Goal: Use online tool/utility: Utilize a website feature to perform a specific function

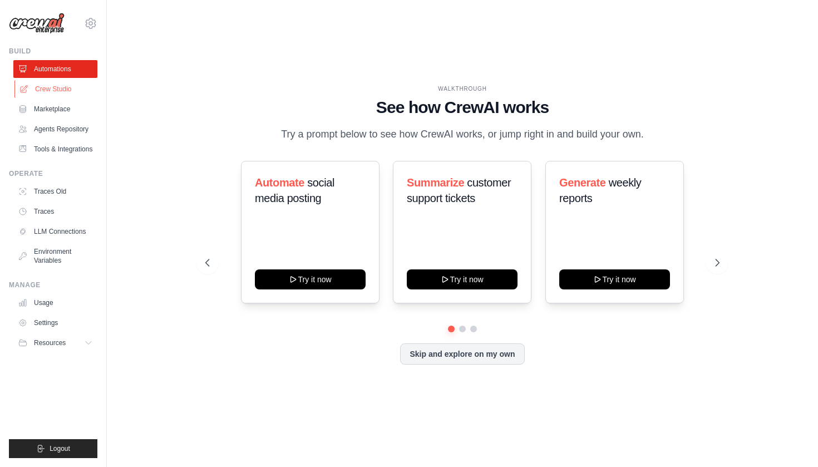
click at [62, 94] on link "Crew Studio" at bounding box center [56, 89] width 84 height 18
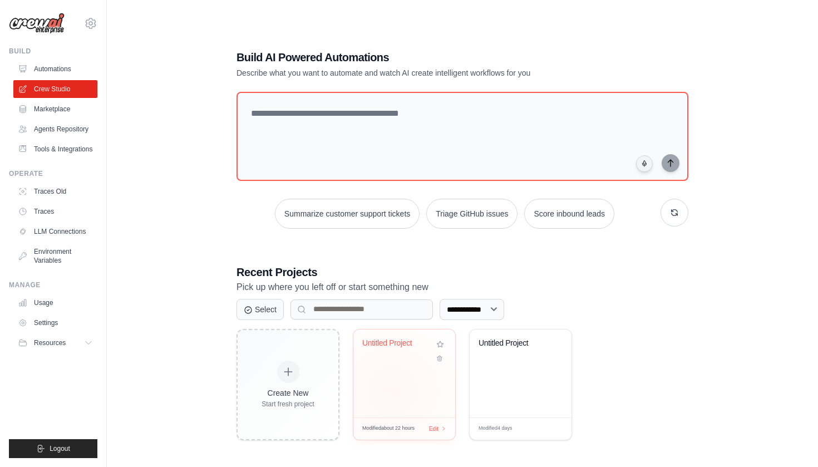
click at [392, 390] on div "Untitled Project" at bounding box center [404, 374] width 102 height 88
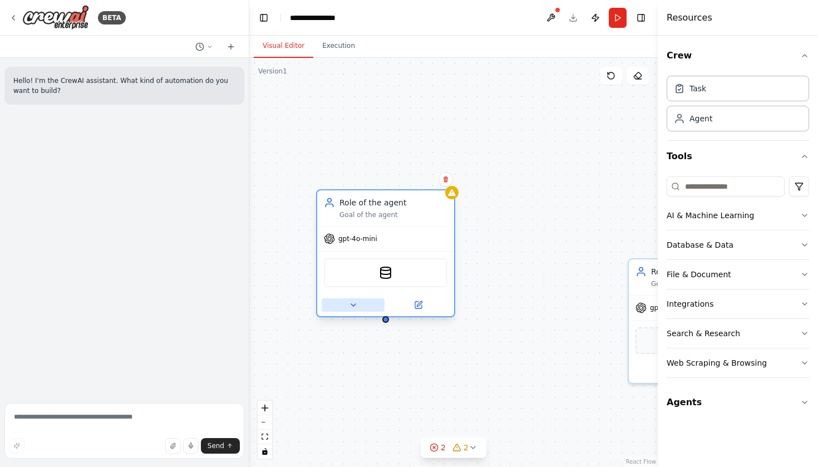
click at [346, 303] on button at bounding box center [353, 304] width 63 height 13
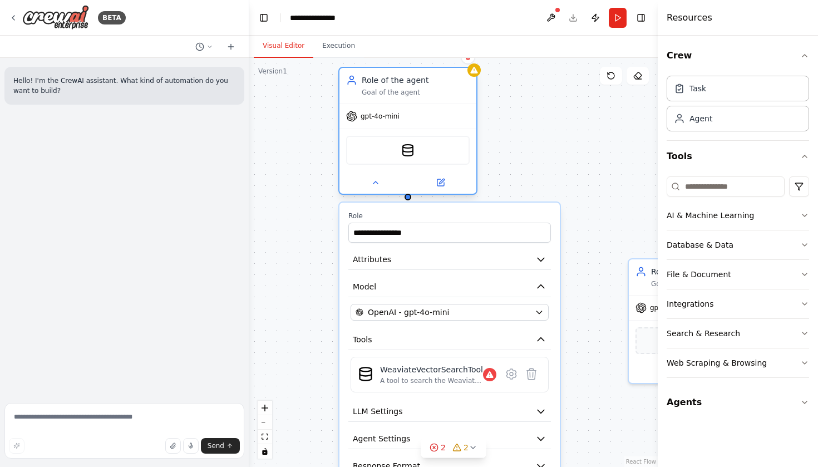
drag, startPoint x: 344, startPoint y: 279, endPoint x: 357, endPoint y: 230, distance: 50.6
click at [357, 165] on div "WeaviateVectorSearchTool" at bounding box center [408, 150] width 124 height 29
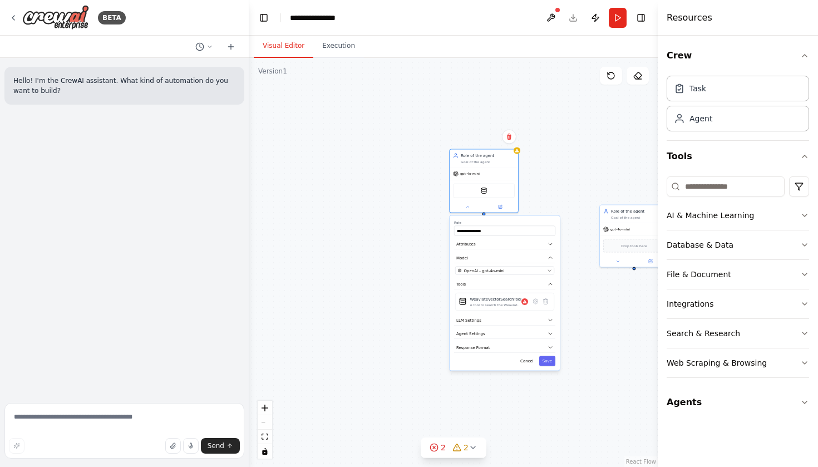
drag, startPoint x: 571, startPoint y: 151, endPoint x: 562, endPoint y: 151, distance: 9.5
click at [564, 151] on div "**********" at bounding box center [453, 262] width 409 height 409
click at [125, 421] on textarea at bounding box center [124, 431] width 240 height 56
paste textarea "**********"
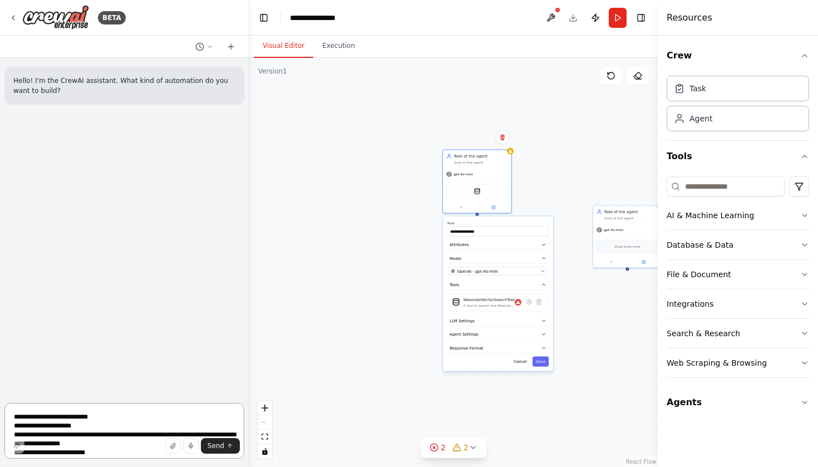
scroll to position [1137, 0]
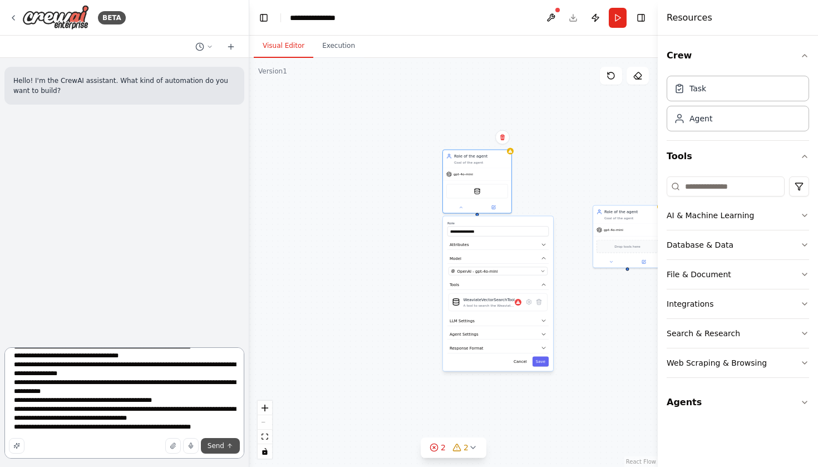
type textarea "**********"
click at [215, 446] on span "Send" at bounding box center [216, 445] width 17 height 9
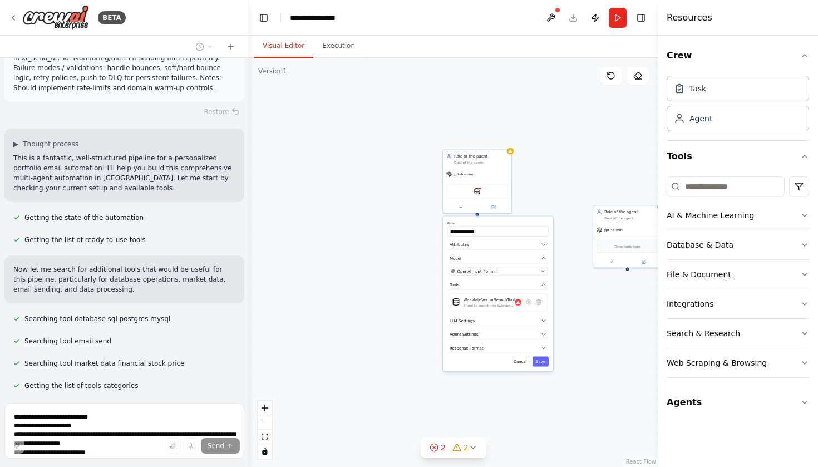
scroll to position [1087, 0]
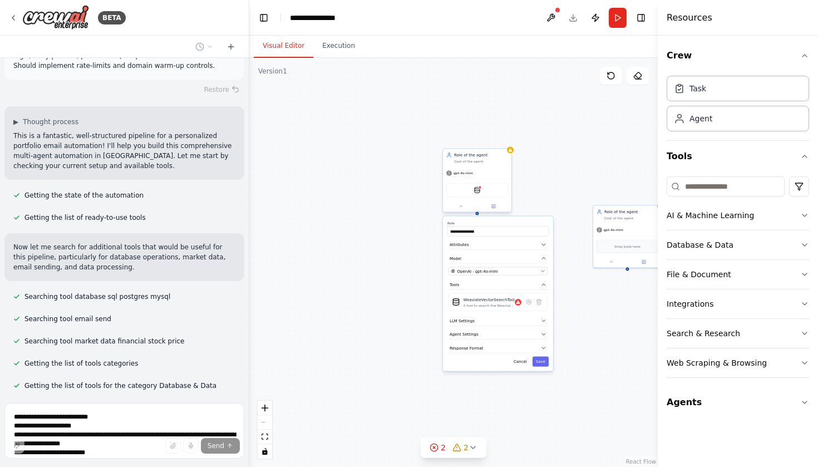
click at [469, 156] on div "Role of the agent" at bounding box center [481, 156] width 54 height 6
click at [507, 135] on button at bounding box center [502, 137] width 14 height 14
click at [484, 146] on div "**********" at bounding box center [453, 262] width 409 height 409
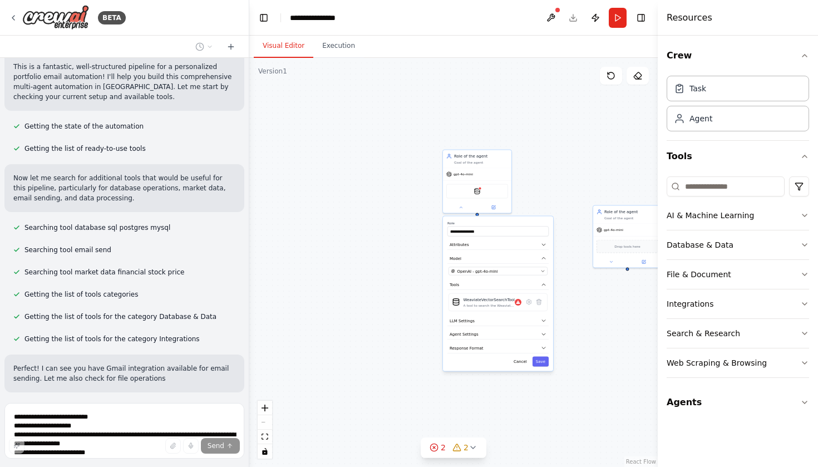
scroll to position [1166, 0]
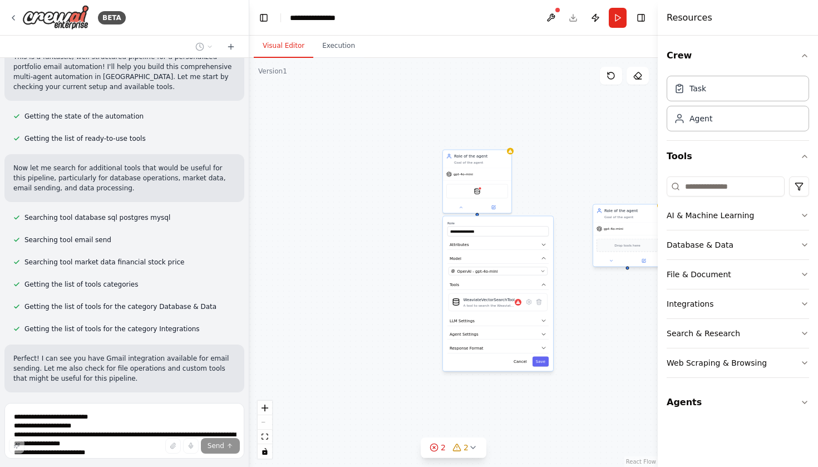
click at [621, 215] on div "Goal of the agent" at bounding box center [631, 217] width 54 height 4
click at [650, 196] on button at bounding box center [653, 193] width 14 height 14
click at [626, 190] on button "Confirm" at bounding box center [622, 192] width 40 height 13
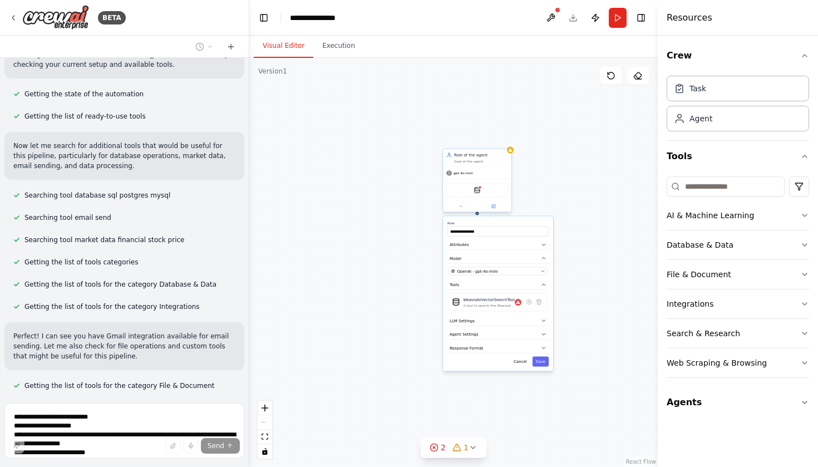
click at [504, 165] on div "Role of the agent Goal of the agent" at bounding box center [477, 158] width 68 height 18
click at [504, 142] on button at bounding box center [502, 137] width 14 height 14
click at [477, 141] on button "Confirm" at bounding box center [471, 137] width 40 height 13
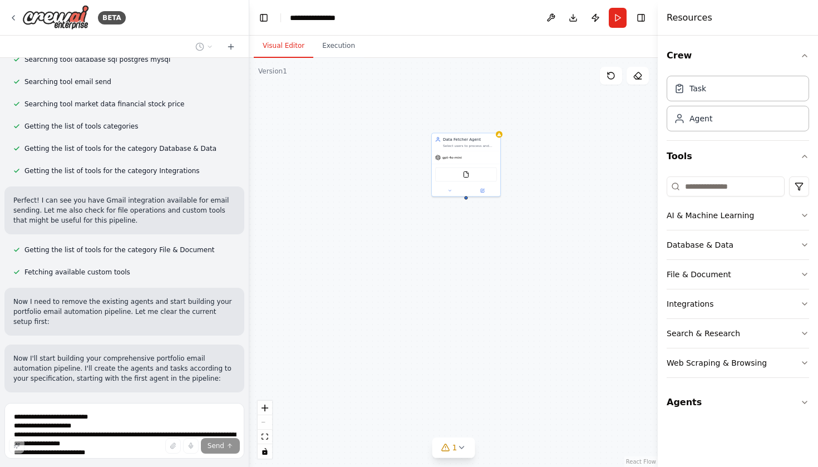
scroll to position [1355, 0]
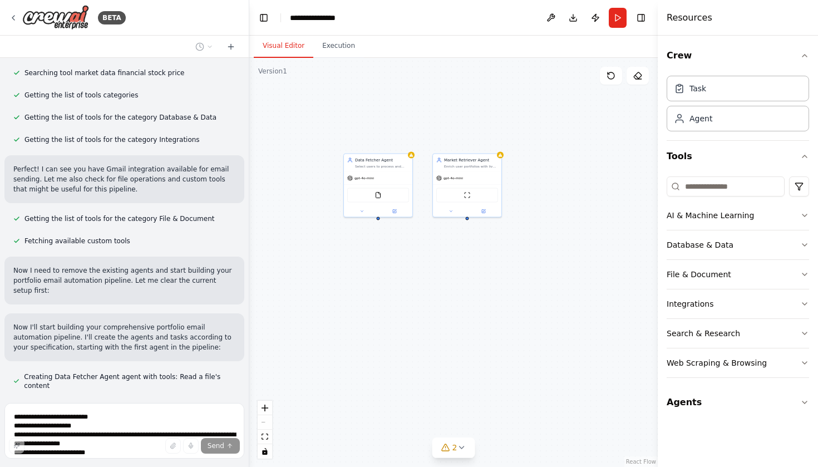
drag, startPoint x: 437, startPoint y: 259, endPoint x: 340, endPoint y: 286, distance: 101.0
click at [340, 286] on div "Data Fetcher Agent Select users to process and assemble canonical user portfoli…" at bounding box center [453, 262] width 409 height 409
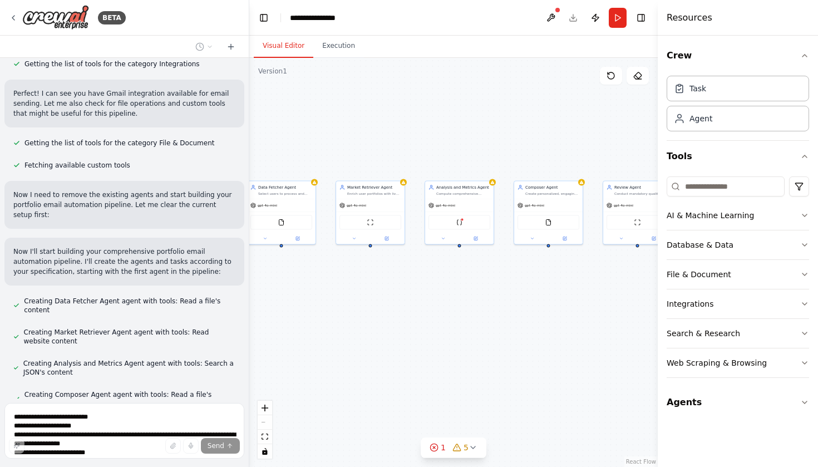
scroll to position [1462, 0]
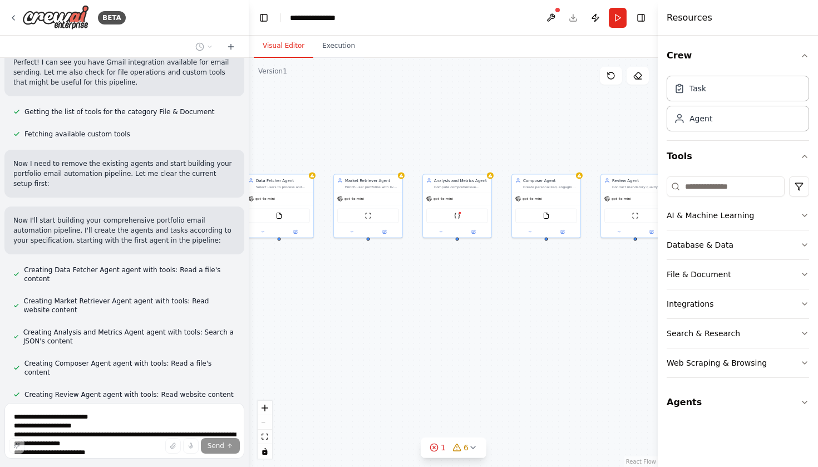
drag, startPoint x: 522, startPoint y: 308, endPoint x: 432, endPoint y: 322, distance: 90.7
click at [432, 322] on div "Data Fetcher Agent Select users to process and assemble canonical user portfoli…" at bounding box center [453, 262] width 409 height 409
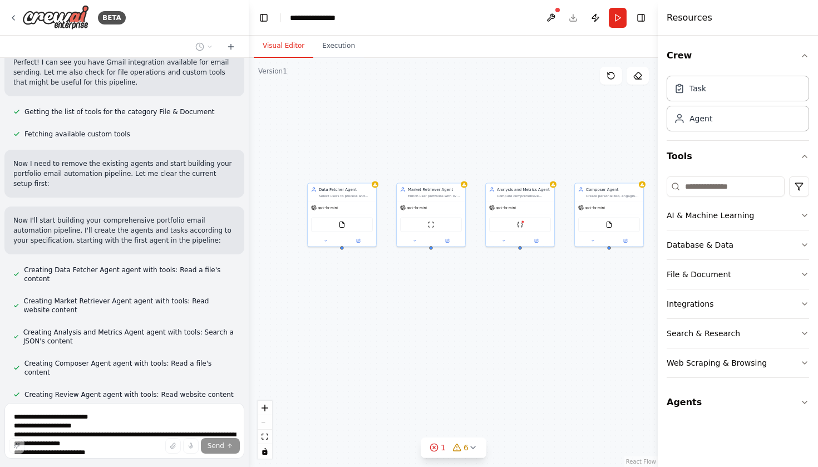
drag, startPoint x: 424, startPoint y: 322, endPoint x: 515, endPoint y: 326, distance: 91.4
click at [515, 326] on div "Data Fetcher Agent Select users to process and assemble canonical user portfoli…" at bounding box center [453, 262] width 409 height 409
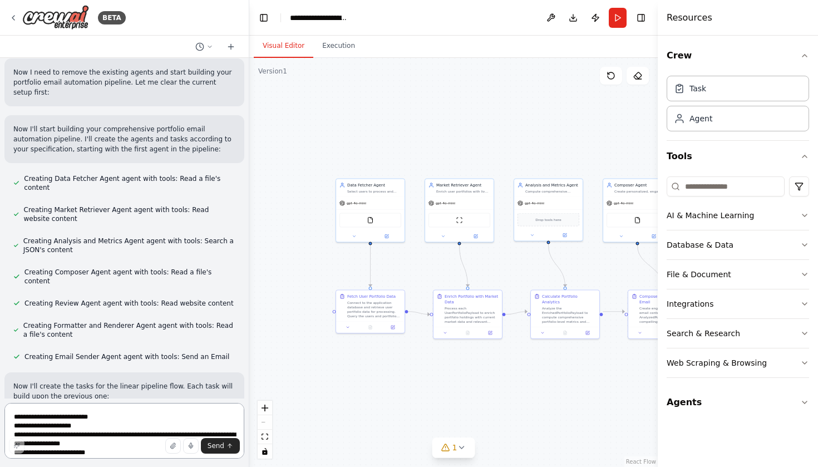
scroll to position [2070, 0]
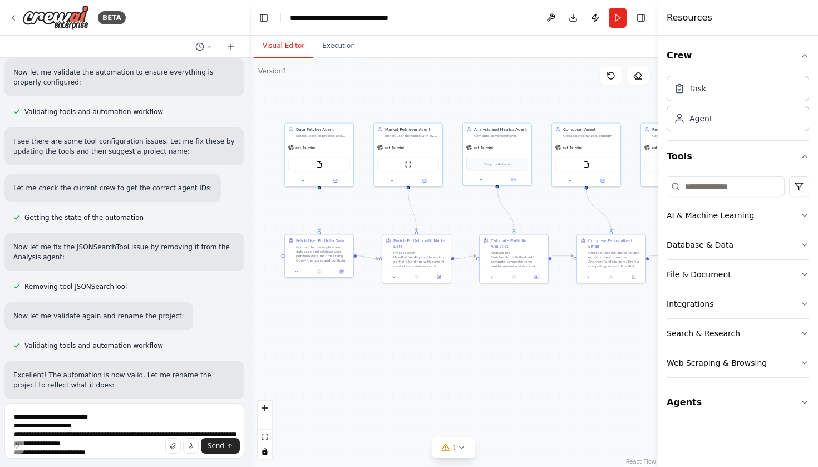
drag, startPoint x: 530, startPoint y: 395, endPoint x: 479, endPoint y: 340, distance: 75.2
click at [479, 340] on div ".deletable-edge-delete-btn { width: 20px; height: 20px; border: 0px solid #ffff…" at bounding box center [453, 262] width 409 height 409
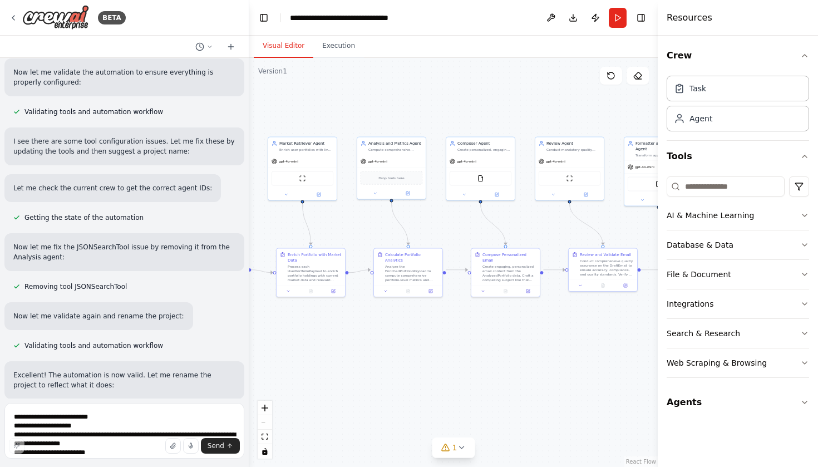
drag, startPoint x: 409, startPoint y: 398, endPoint x: 303, endPoint y: 412, distance: 107.2
click at [303, 412] on div ".deletable-edge-delete-btn { width: 20px; height: 20px; border: 0px solid #ffff…" at bounding box center [453, 262] width 409 height 409
drag, startPoint x: 303, startPoint y: 412, endPoint x: 316, endPoint y: 409, distance: 13.1
click at [316, 409] on div ".deletable-edge-delete-btn { width: 20px; height: 20px; border: 0px solid #ffff…" at bounding box center [453, 262] width 409 height 409
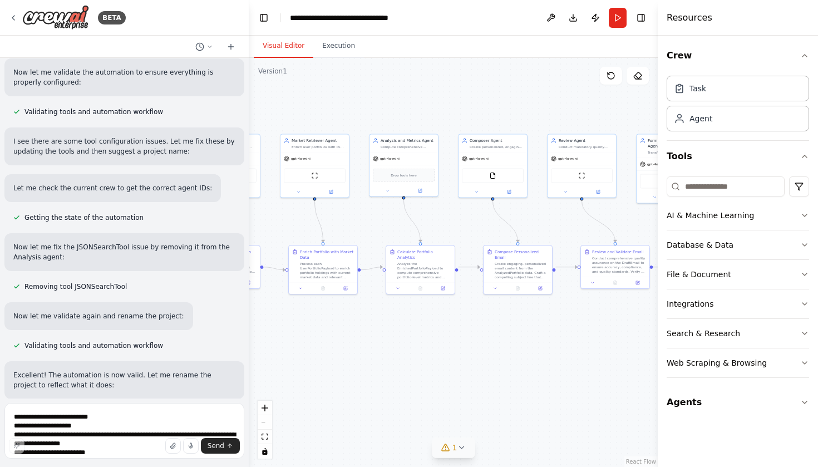
click at [468, 448] on button "1" at bounding box center [453, 447] width 43 height 21
click at [447, 321] on div ".deletable-edge-delete-btn { width: 20px; height: 20px; border: 0px solid #ffff…" at bounding box center [453, 262] width 409 height 409
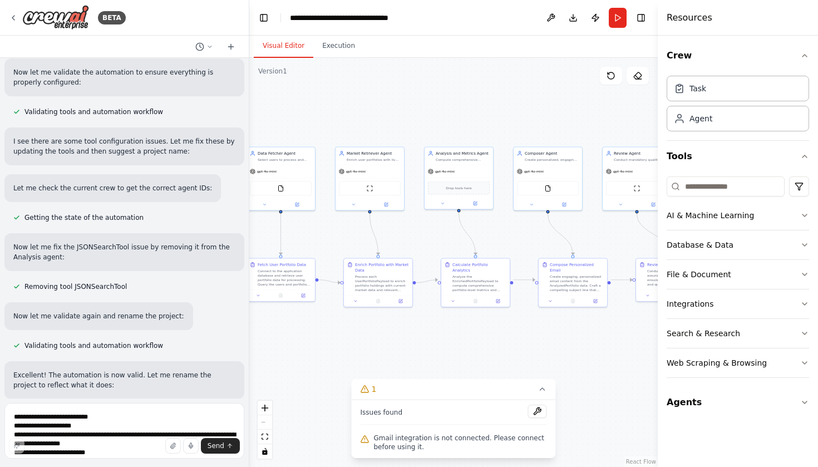
drag, startPoint x: 447, startPoint y: 321, endPoint x: 503, endPoint y: 332, distance: 57.3
click at [503, 332] on div ".deletable-edge-delete-btn { width: 20px; height: 20px; border: 0px solid #ffff…" at bounding box center [453, 262] width 409 height 409
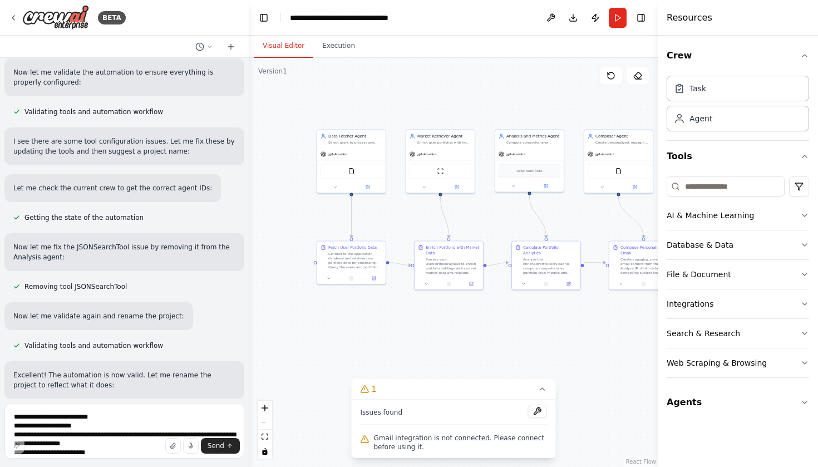
drag, startPoint x: 503, startPoint y: 332, endPoint x: 573, endPoint y: 317, distance: 71.3
click at [573, 317] on div ".deletable-edge-delete-btn { width: 20px; height: 20px; border: 0px solid #ffff…" at bounding box center [453, 262] width 409 height 409
click at [573, 327] on div ".deletable-edge-delete-btn { width: 20px; height: 20px; border: 0px solid #ffff…" at bounding box center [453, 262] width 409 height 409
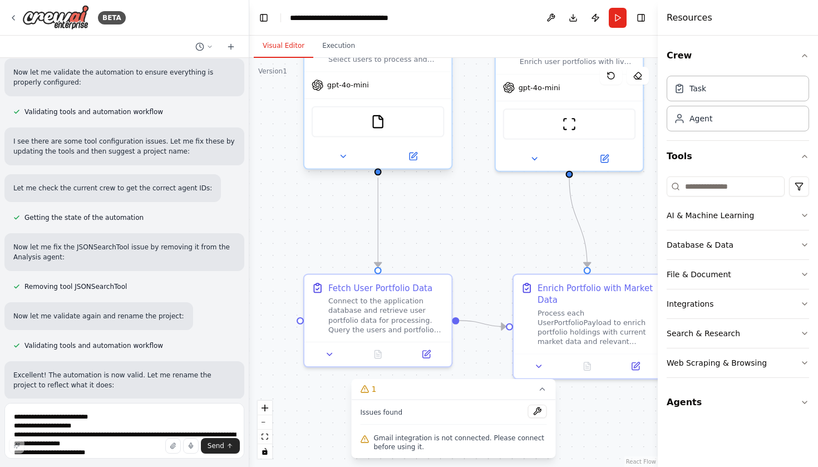
click at [384, 133] on div "FileReadTool" at bounding box center [378, 121] width 133 height 31
click at [334, 160] on button at bounding box center [342, 156] width 67 height 14
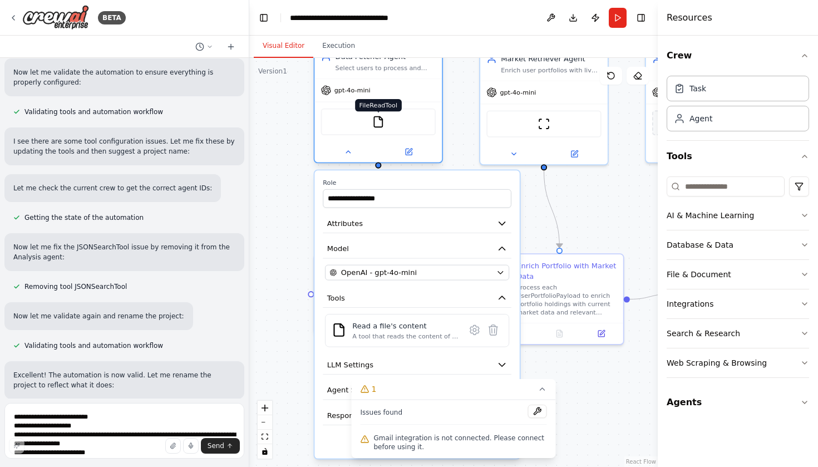
click at [380, 124] on img at bounding box center [378, 122] width 12 height 12
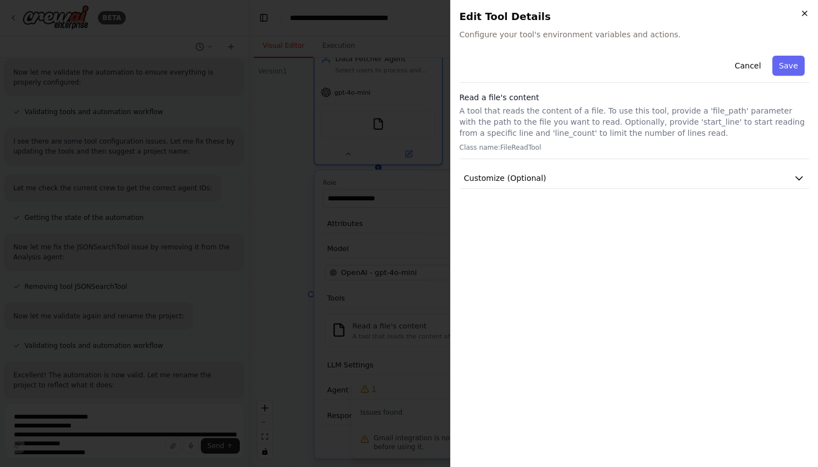
click at [803, 9] on icon "button" at bounding box center [804, 13] width 9 height 9
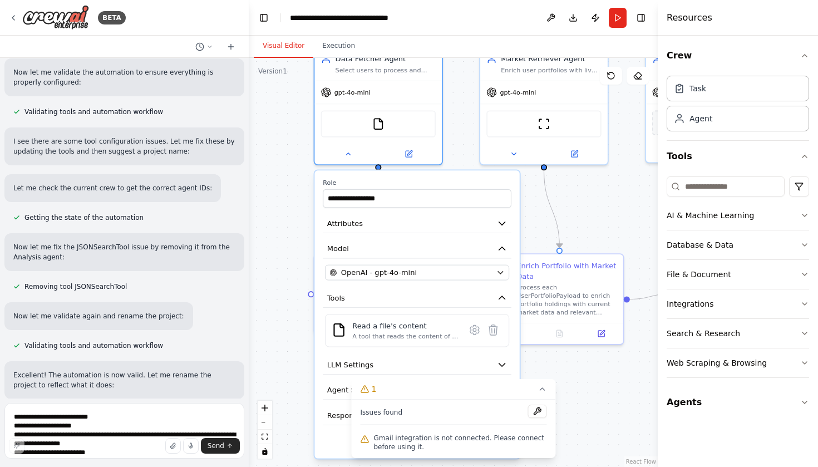
click at [789, 259] on div "Database & Data" at bounding box center [738, 245] width 142 height 30
click at [795, 252] on button "Database & Data" at bounding box center [738, 244] width 142 height 29
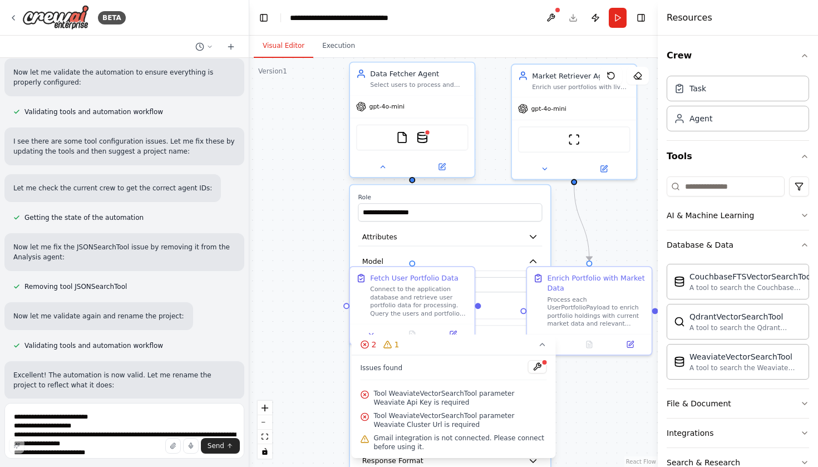
click at [410, 144] on div "FileReadTool WeaviateVectorSearchTool" at bounding box center [412, 137] width 112 height 26
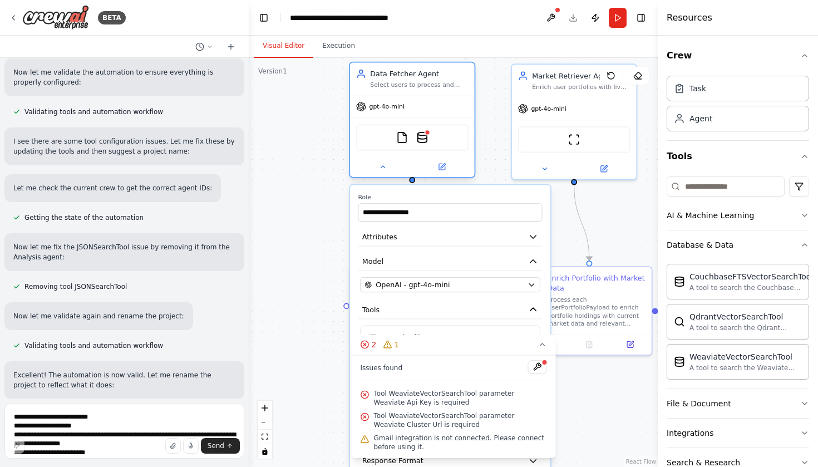
click at [394, 135] on div "FileReadTool WeaviateVectorSearchTool" at bounding box center [412, 137] width 112 height 26
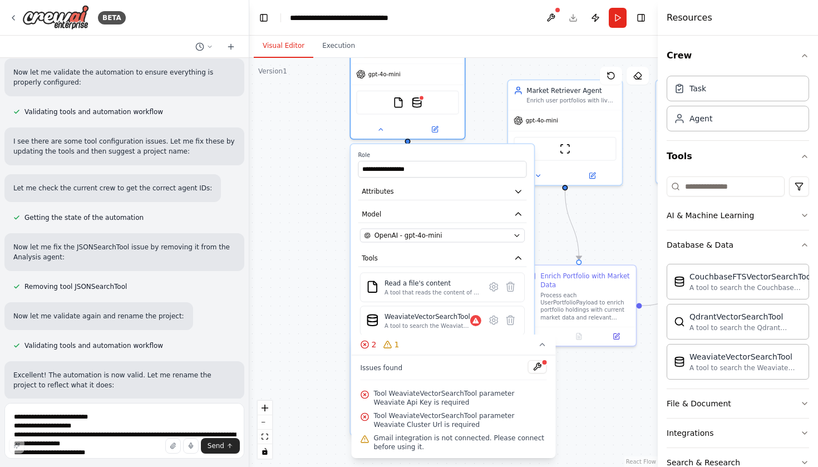
drag, startPoint x: 468, startPoint y: 296, endPoint x: 460, endPoint y: 249, distance: 48.0
click at [460, 249] on div "**********" at bounding box center [442, 289] width 183 height 291
click at [513, 288] on icon at bounding box center [511, 286] width 8 height 9
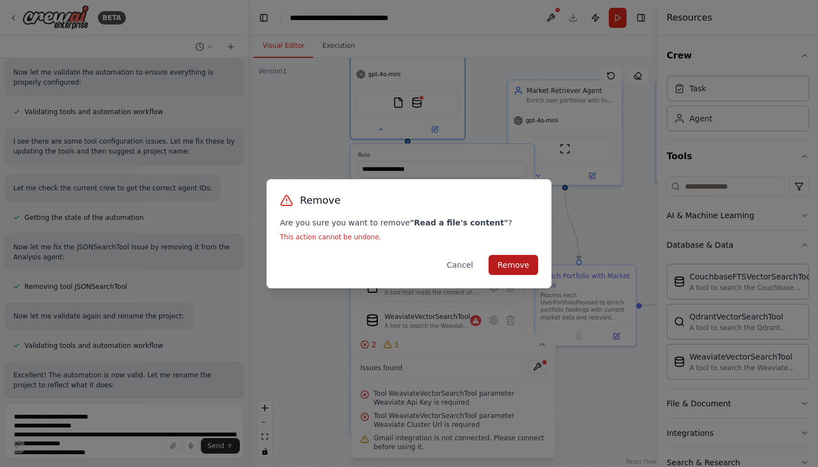
click at [518, 263] on button "Remove" at bounding box center [514, 265] width 50 height 20
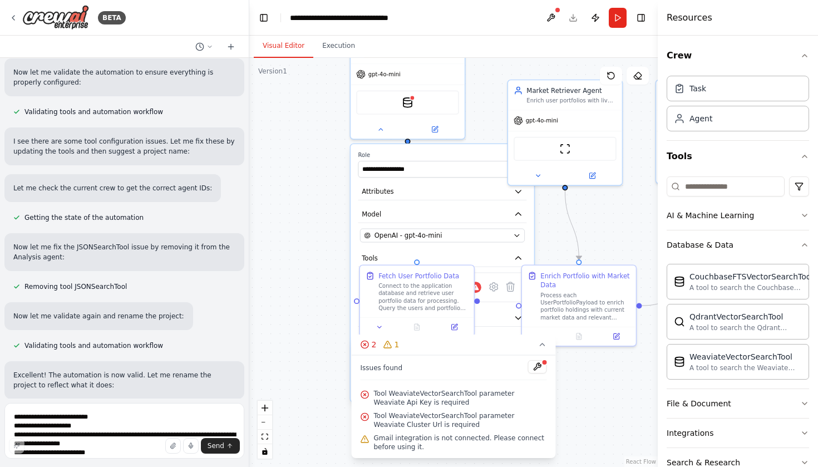
click at [304, 284] on div ".deletable-edge-delete-btn { width: 20px; height: 20px; border: 0px solid #ffff…" at bounding box center [453, 262] width 409 height 409
click at [383, 130] on icon at bounding box center [380, 127] width 7 height 7
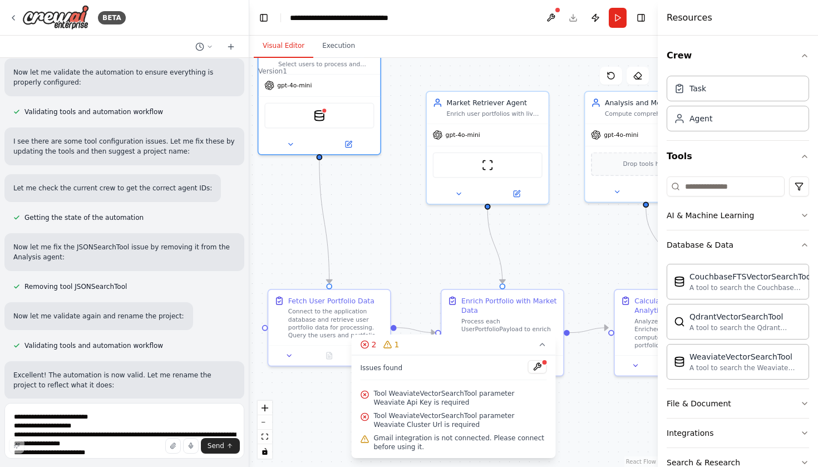
drag, startPoint x: 515, startPoint y: 215, endPoint x: 432, endPoint y: 239, distance: 86.3
click at [432, 239] on div ".deletable-edge-delete-btn { width: 20px; height: 20px; border: 0px solid #ffff…" at bounding box center [453, 262] width 409 height 409
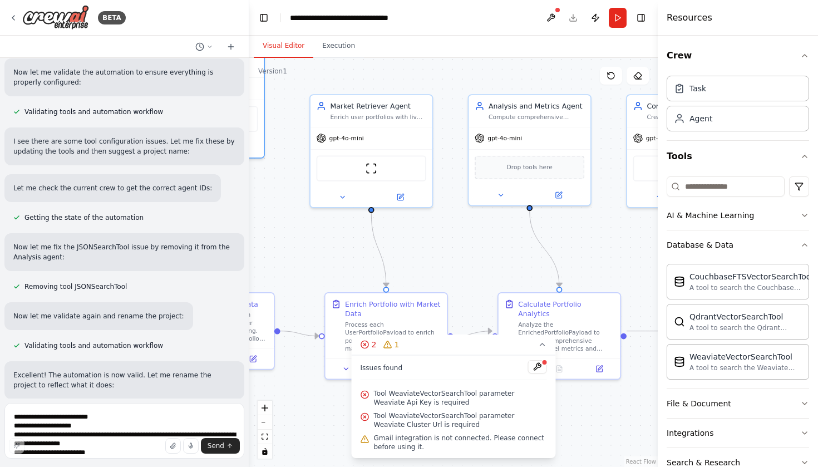
drag, startPoint x: 426, startPoint y: 242, endPoint x: 309, endPoint y: 245, distance: 116.4
click at [309, 245] on div ".deletable-edge-delete-btn { width: 20px; height: 20px; border: 0px solid #ffff…" at bounding box center [453, 262] width 409 height 409
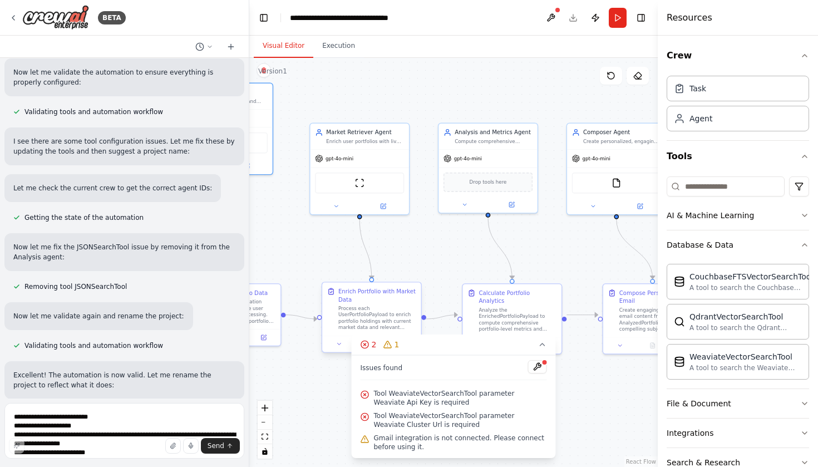
click at [361, 306] on div "Process each UserPortfolioPayload to enrich portfolio holdings with current mar…" at bounding box center [377, 318] width 78 height 26
click at [339, 350] on div at bounding box center [371, 344] width 99 height 17
click at [347, 343] on button at bounding box center [344, 343] width 28 height 9
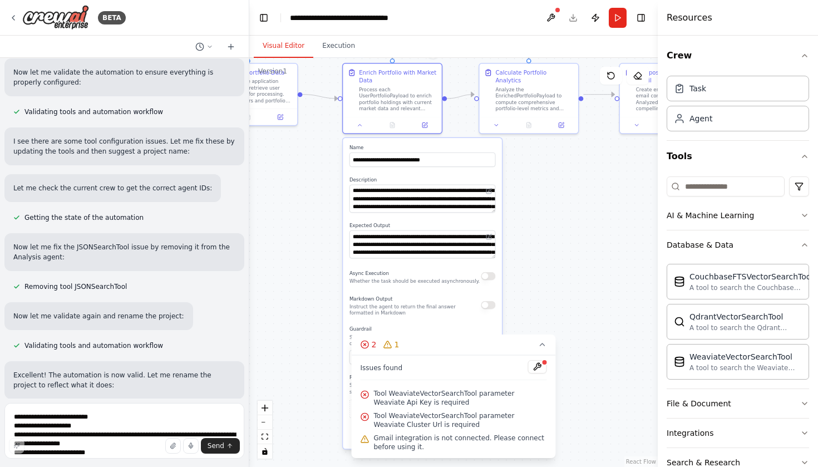
drag, startPoint x: 305, startPoint y: 392, endPoint x: 322, endPoint y: 172, distance: 221.0
click at [322, 172] on div ".deletable-edge-delete-btn { width: 20px; height: 20px; border: 0px solid #ffff…" at bounding box center [453, 262] width 409 height 409
click at [516, 185] on div ".deletable-edge-delete-btn { width: 20px; height: 20px; border: 0px solid #ffff…" at bounding box center [453, 262] width 409 height 409
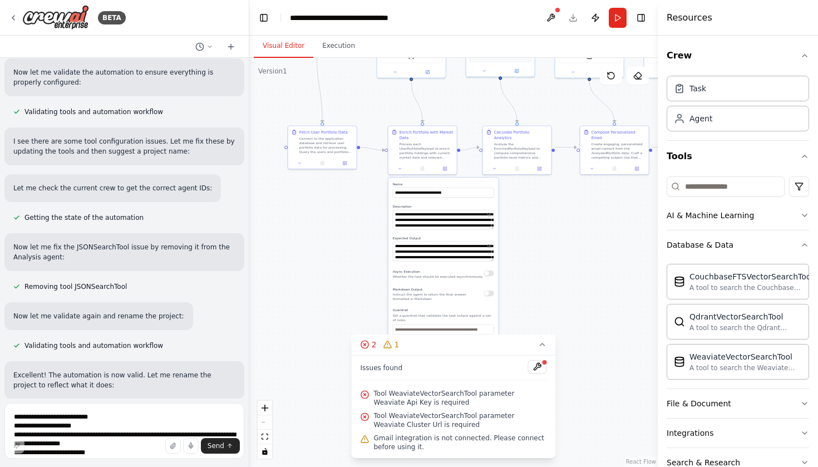
drag, startPoint x: 537, startPoint y: 177, endPoint x: 529, endPoint y: 202, distance: 26.2
click at [529, 202] on div ".deletable-edge-delete-btn { width: 20px; height: 20px; border: 0px solid #ffff…" at bounding box center [453, 262] width 409 height 409
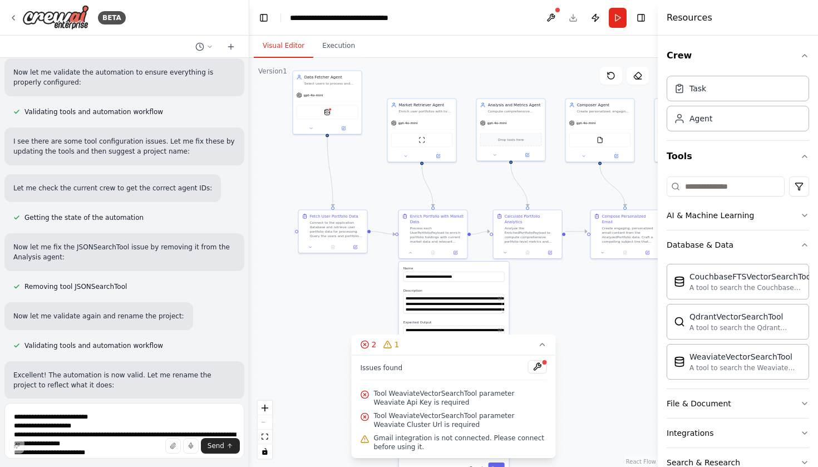
drag, startPoint x: 521, startPoint y: 199, endPoint x: 532, endPoint y: 283, distance: 84.7
click at [532, 283] on div ".deletable-edge-delete-btn { width: 20px; height: 20px; border: 0px solid #ffff…" at bounding box center [453, 262] width 409 height 409
click at [86, 418] on textarea at bounding box center [124, 431] width 240 height 56
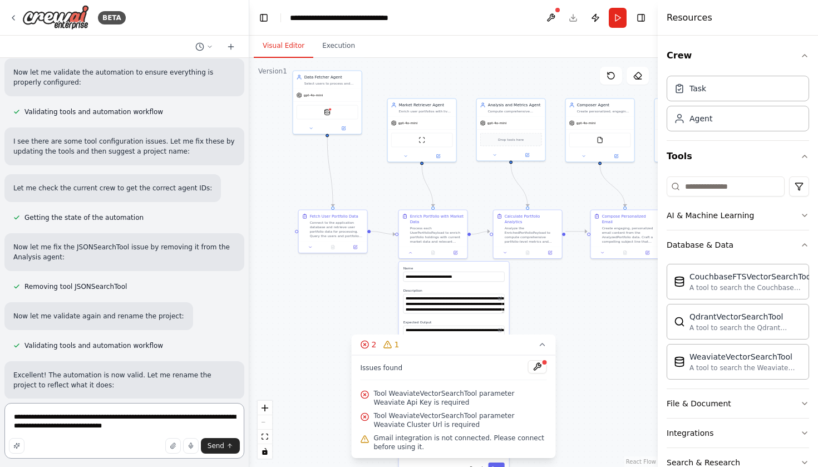
click at [171, 415] on textarea "**********" at bounding box center [124, 431] width 240 height 56
click at [171, 425] on textarea "**********" at bounding box center [124, 431] width 240 height 56
type textarea "**********"
click at [349, 224] on div "Connect to the application database and retrieve user portfolio data for proces…" at bounding box center [337, 228] width 54 height 18
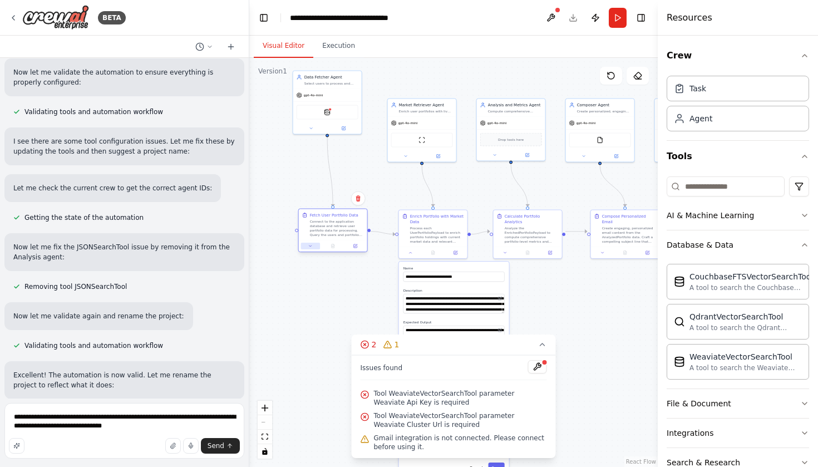
click at [312, 248] on icon at bounding box center [310, 246] width 4 height 4
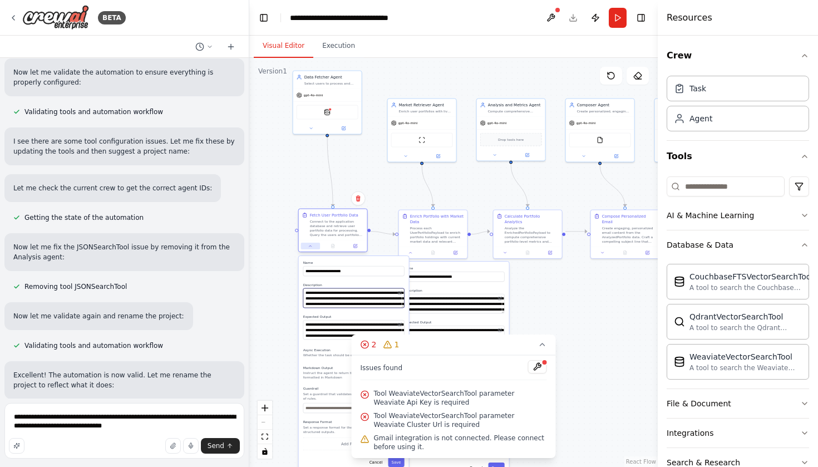
drag, startPoint x: 312, startPoint y: 306, endPoint x: 312, endPoint y: 247, distance: 58.4
click at [314, 243] on div "**********" at bounding box center [333, 232] width 70 height 44
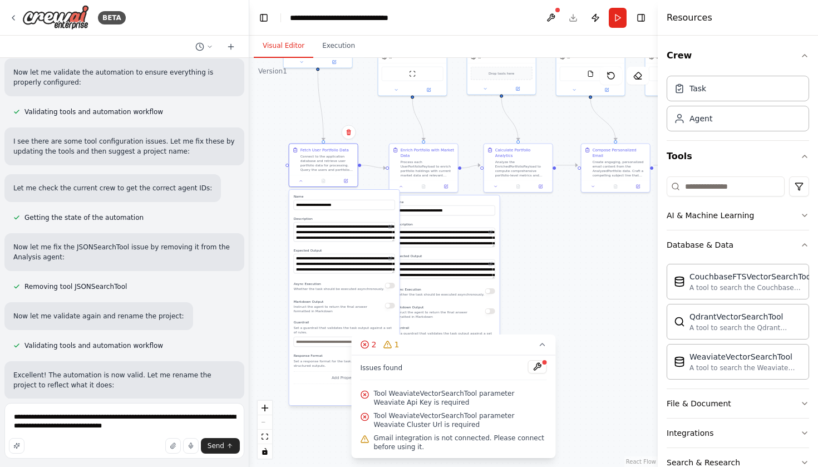
drag, startPoint x: 287, startPoint y: 307, endPoint x: 280, endPoint y: 299, distance: 10.2
click at [279, 281] on div ".deletable-edge-delete-btn { width: 20px; height: 20px; border: 0px solid #ffff…" at bounding box center [453, 262] width 409 height 409
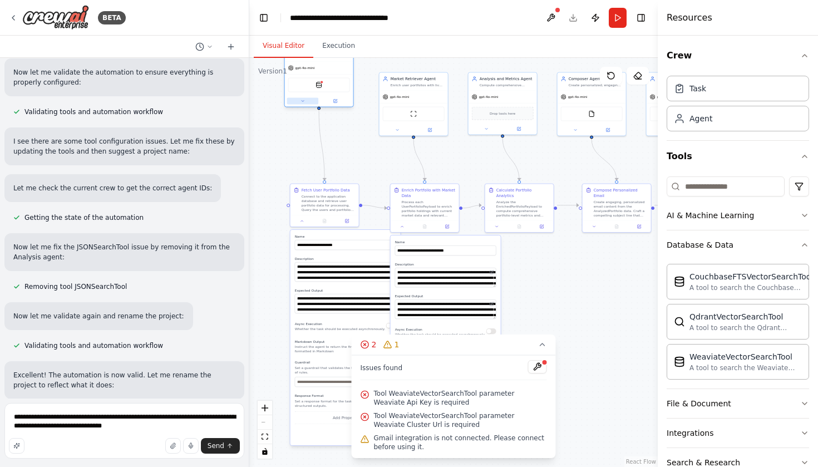
click at [303, 101] on icon at bounding box center [303, 101] width 2 height 1
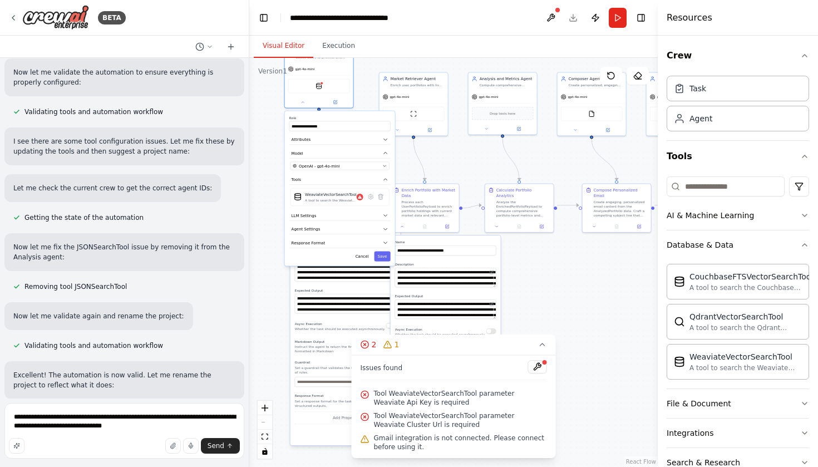
click at [704, 7] on div "Resources" at bounding box center [738, 18] width 160 height 36
click at [610, 249] on div ".deletable-edge-delete-btn { width: 20px; height: 20px; border: 0px solid #ffff…" at bounding box center [453, 262] width 409 height 409
click at [609, 288] on div ".deletable-edge-delete-btn { width: 20px; height: 20px; border: 0px solid #ffff…" at bounding box center [453, 262] width 409 height 409
